Goal: Answer question/provide support: Share knowledge or assist other users

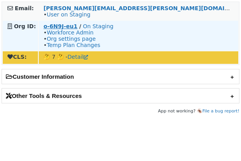
click at [67, 27] on strong "o-6N9J-eu1" at bounding box center [61, 26] width 34 height 6
click at [58, 26] on strong "o-1336-eu1" at bounding box center [61, 26] width 35 height 6
